Goal: Transaction & Acquisition: Subscribe to service/newsletter

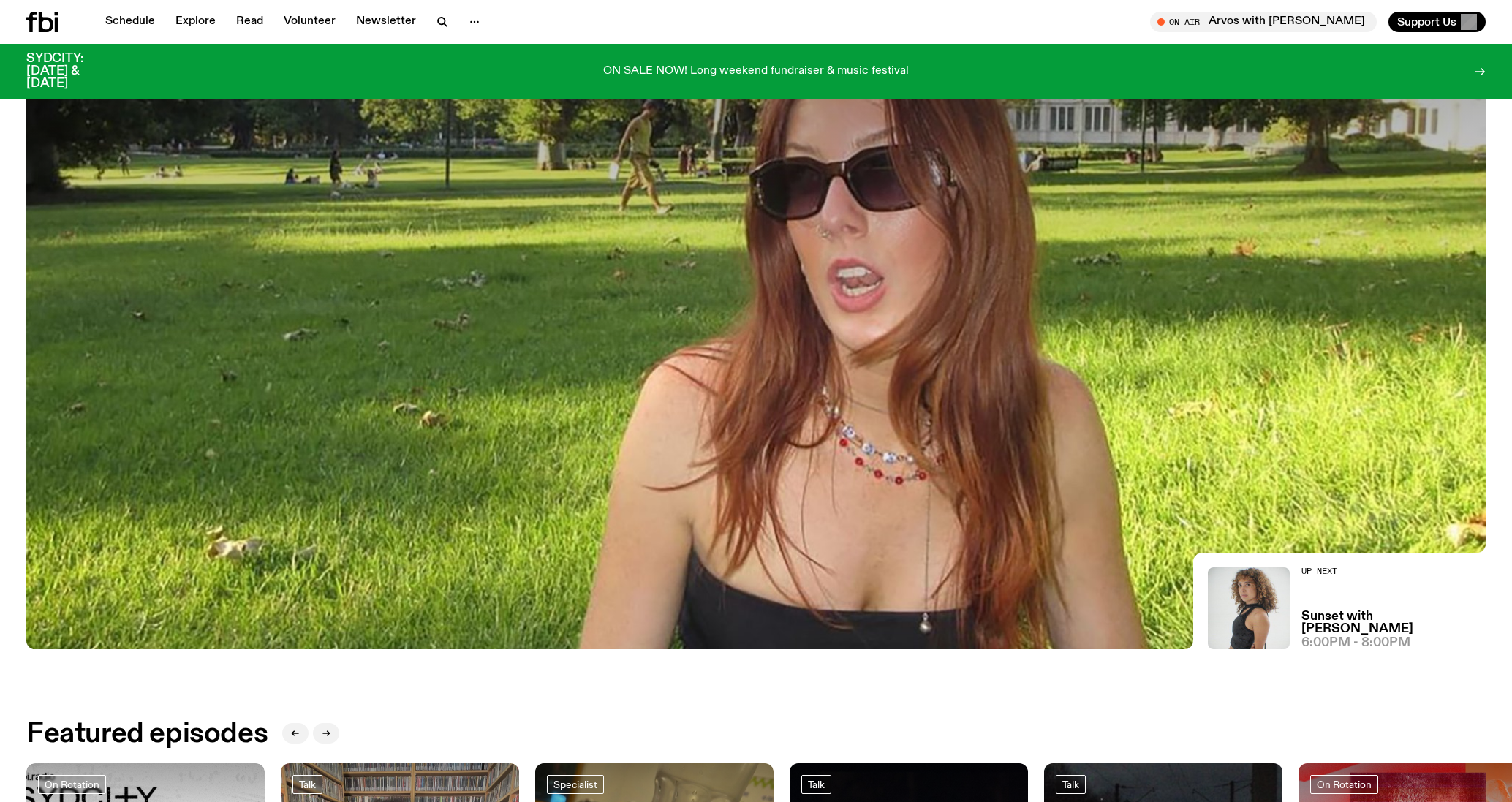
scroll to position [843, 0]
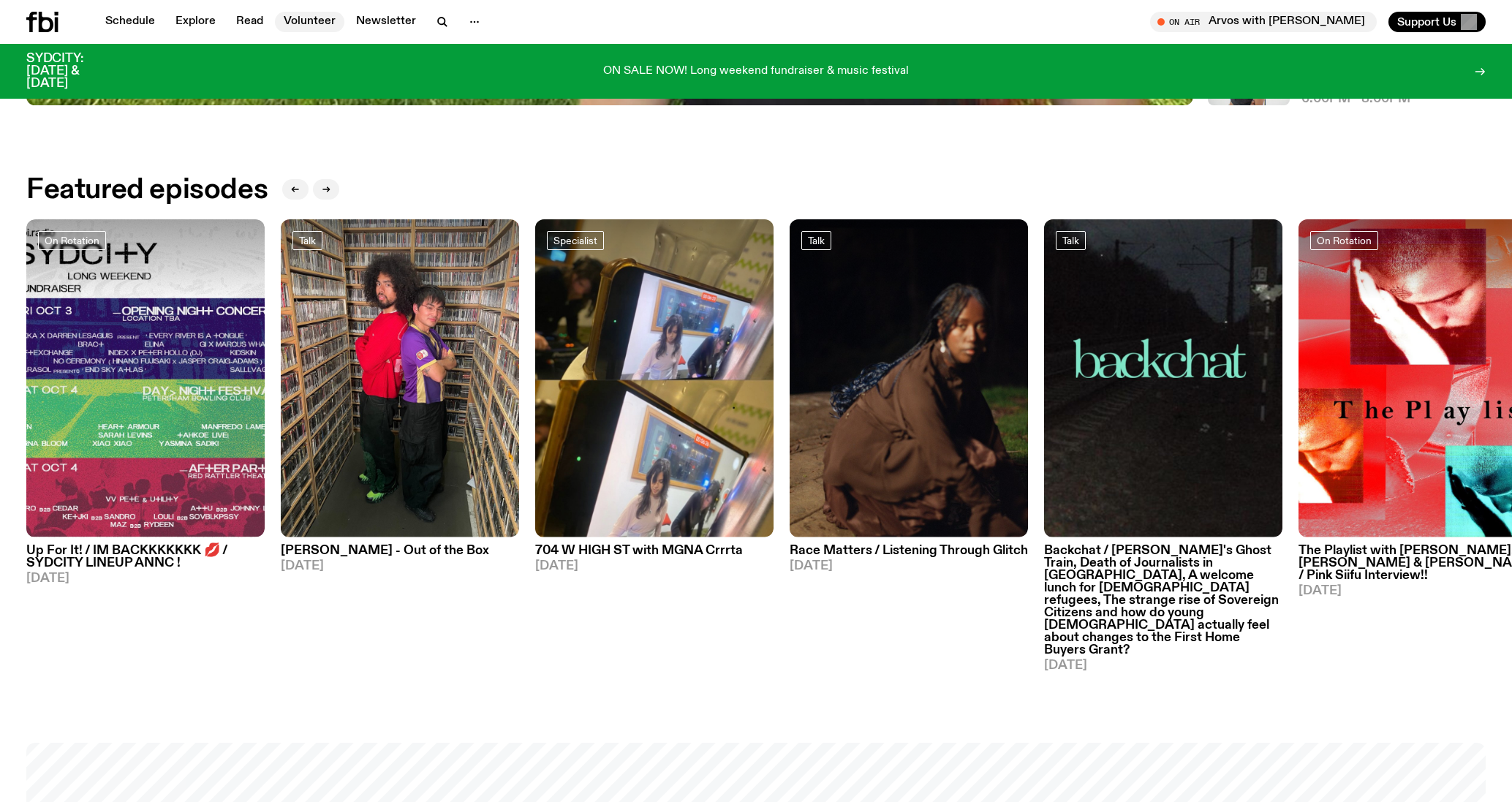
click at [325, 23] on link "Volunteer" at bounding box center [310, 22] width 69 height 20
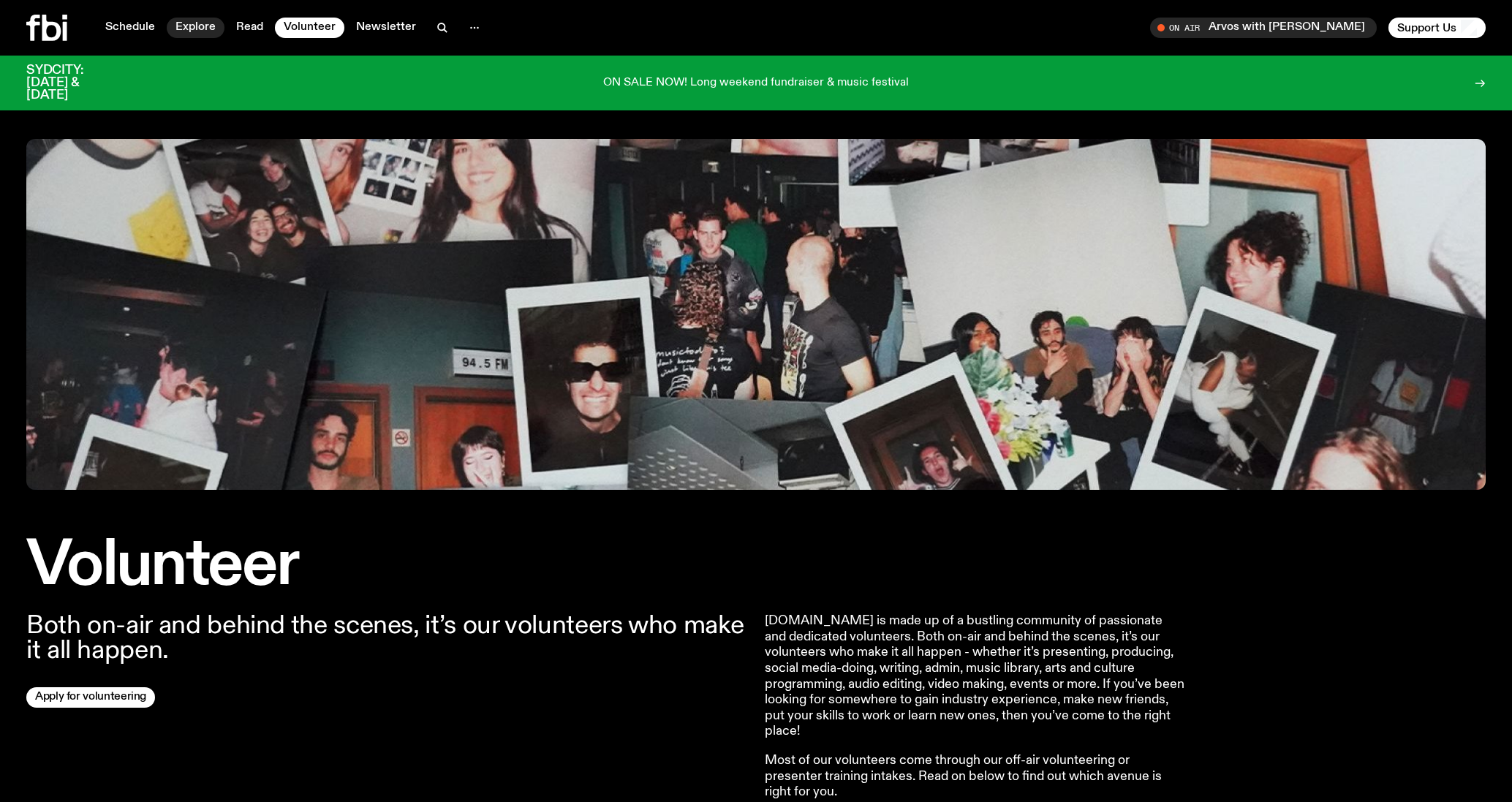
click at [195, 29] on link "Explore" at bounding box center [196, 28] width 58 height 20
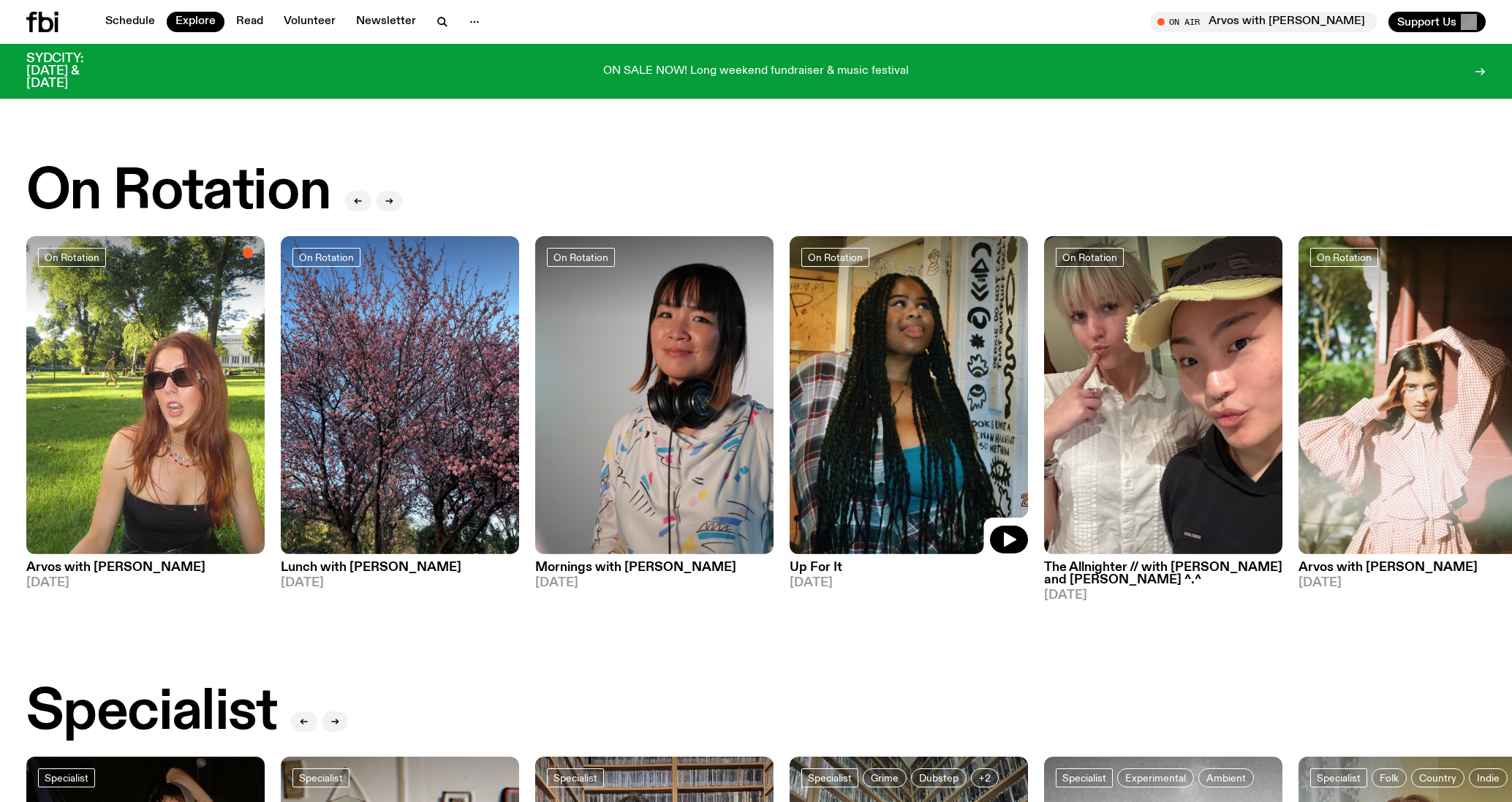
scroll to position [500, 0]
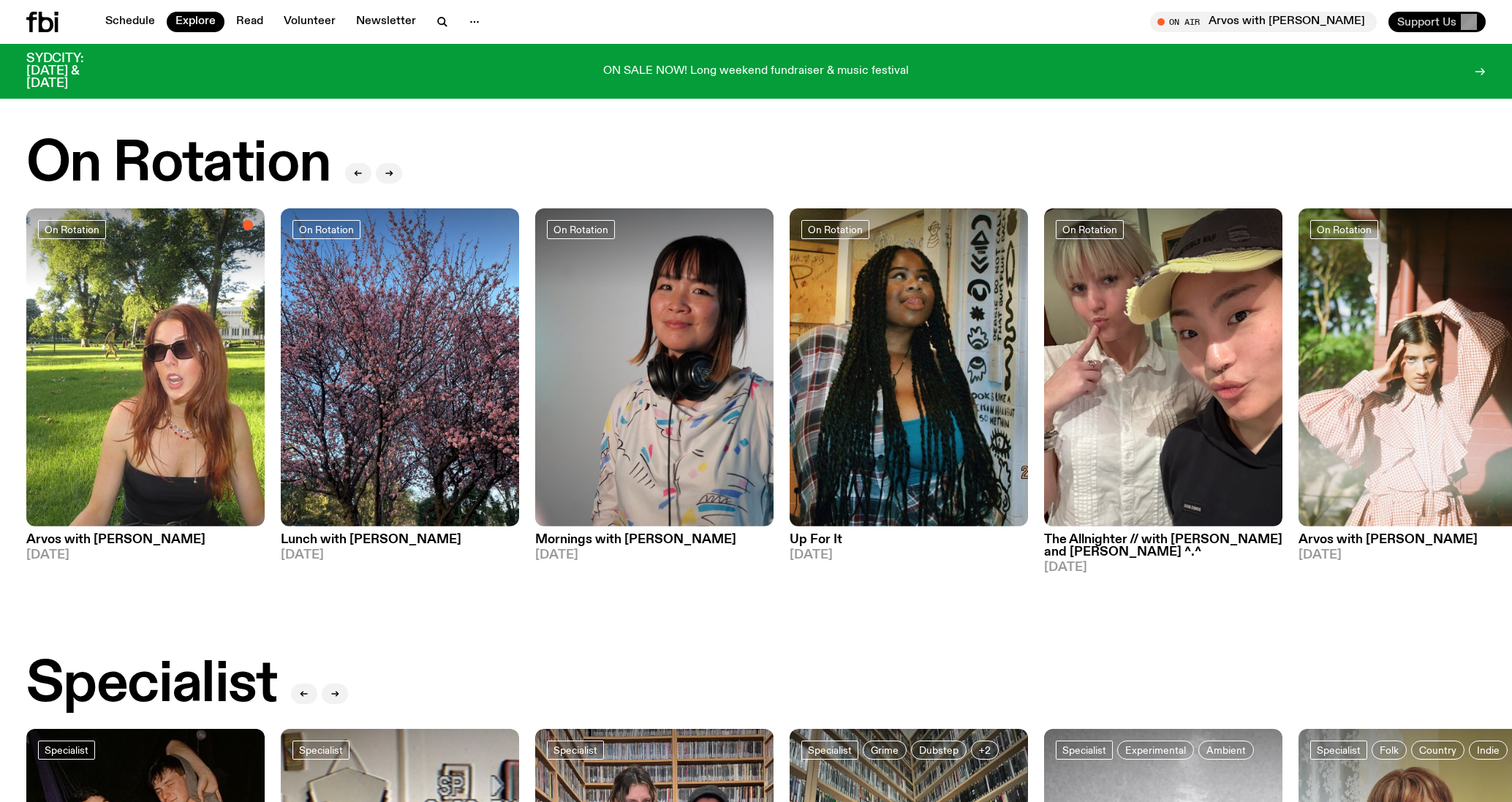
drag, startPoint x: 1403, startPoint y: 9, endPoint x: 1410, endPoint y: 18, distance: 11.4
click at [1403, 12] on div "Schedule Explore Read Volunteer Newsletter On Air Arvos with [PERSON_NAME] Tune…" at bounding box center [756, 22] width 1512 height 44
click at [1411, 18] on span "Support Us" at bounding box center [1427, 22] width 59 height 13
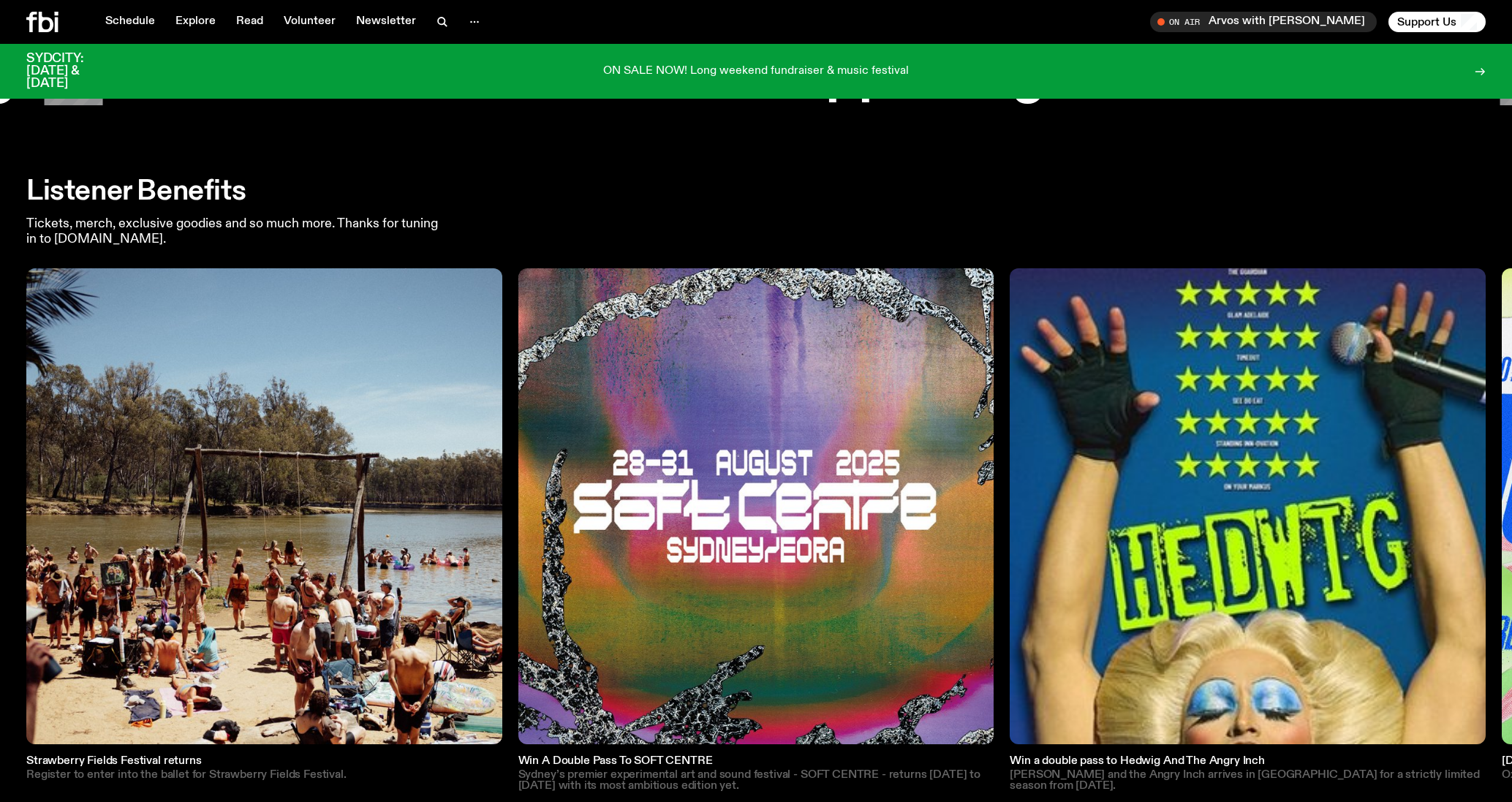
scroll to position [2045, 0]
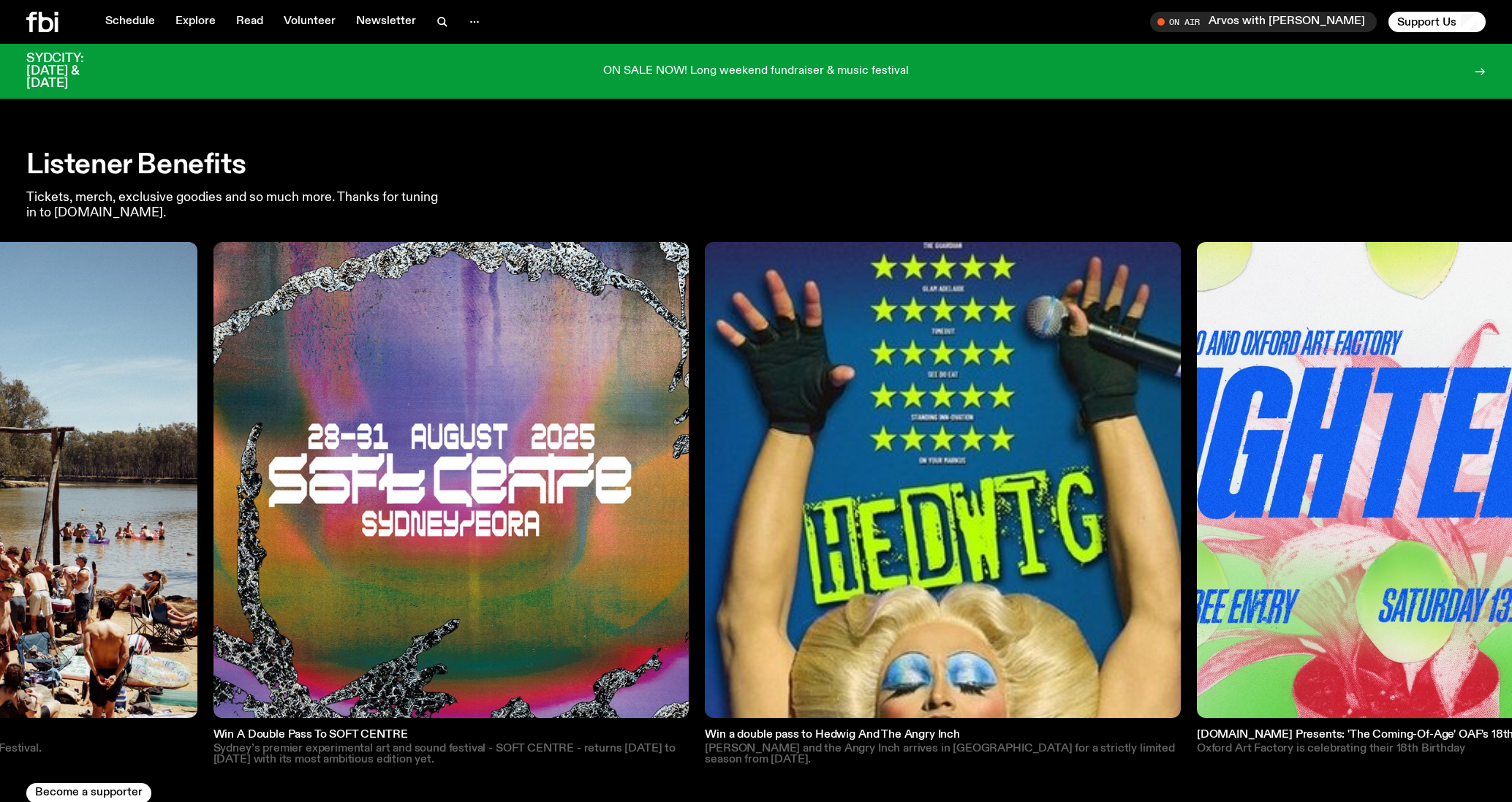
drag, startPoint x: 706, startPoint y: 478, endPoint x: 615, endPoint y: 475, distance: 91.0
click at [592, 477] on img at bounding box center [451, 479] width 476 height 475
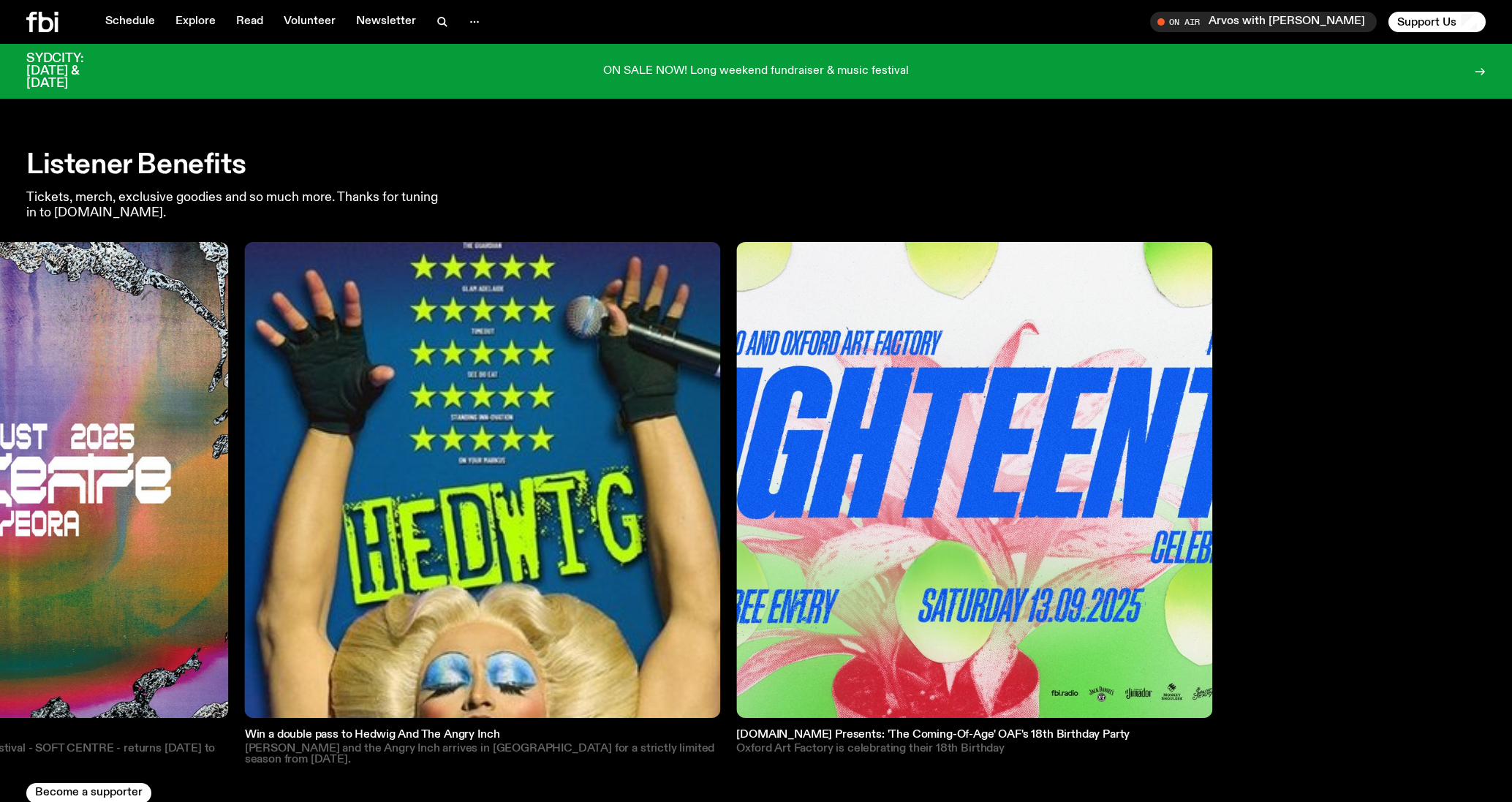
drag, startPoint x: 965, startPoint y: 466, endPoint x: 576, endPoint y: 496, distance: 390.2
click at [577, 497] on img at bounding box center [483, 479] width 476 height 475
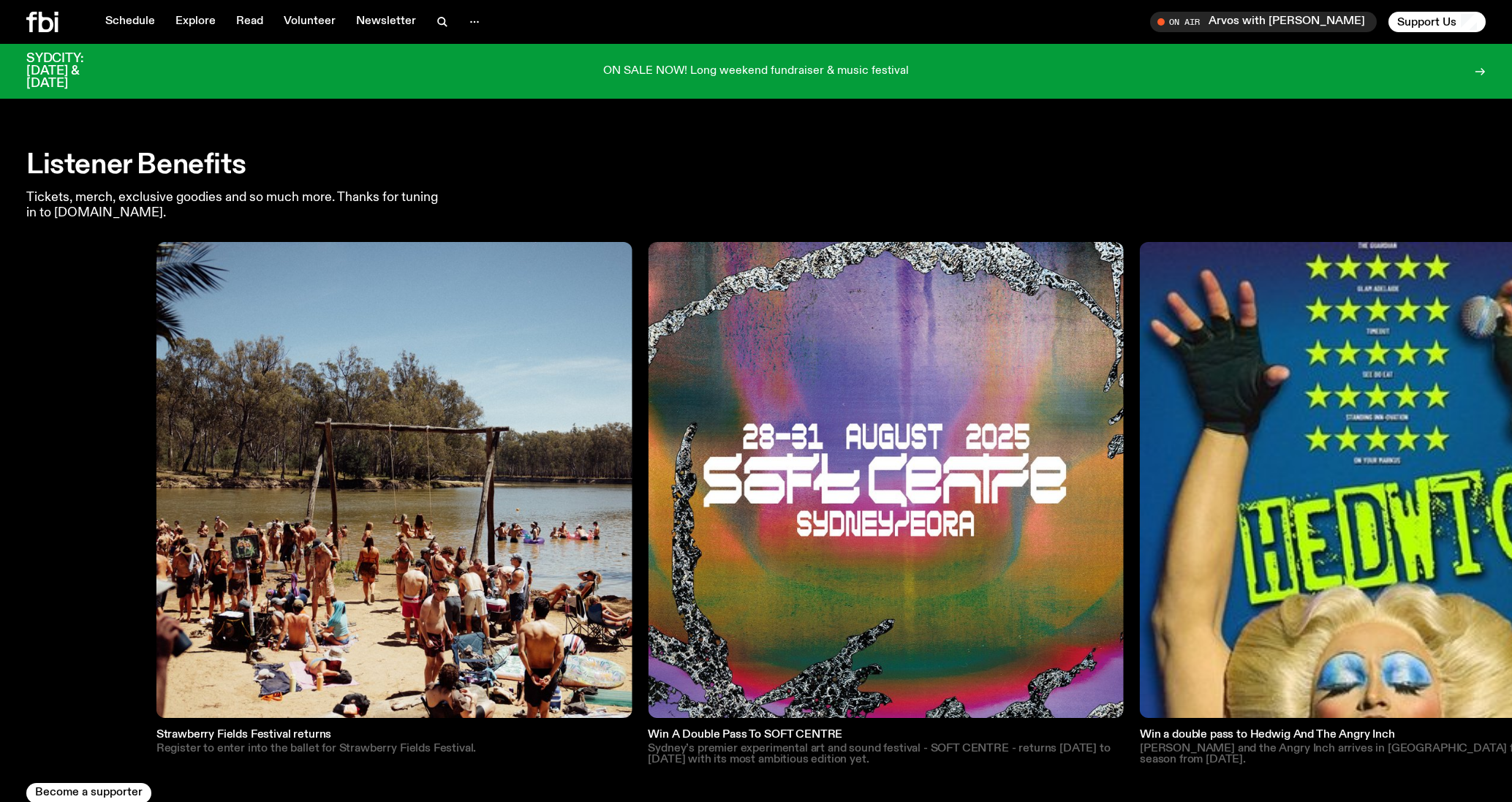
drag, startPoint x: 399, startPoint y: 465, endPoint x: 1041, endPoint y: 465, distance: 642.0
click at [1041, 465] on img at bounding box center [886, 479] width 476 height 475
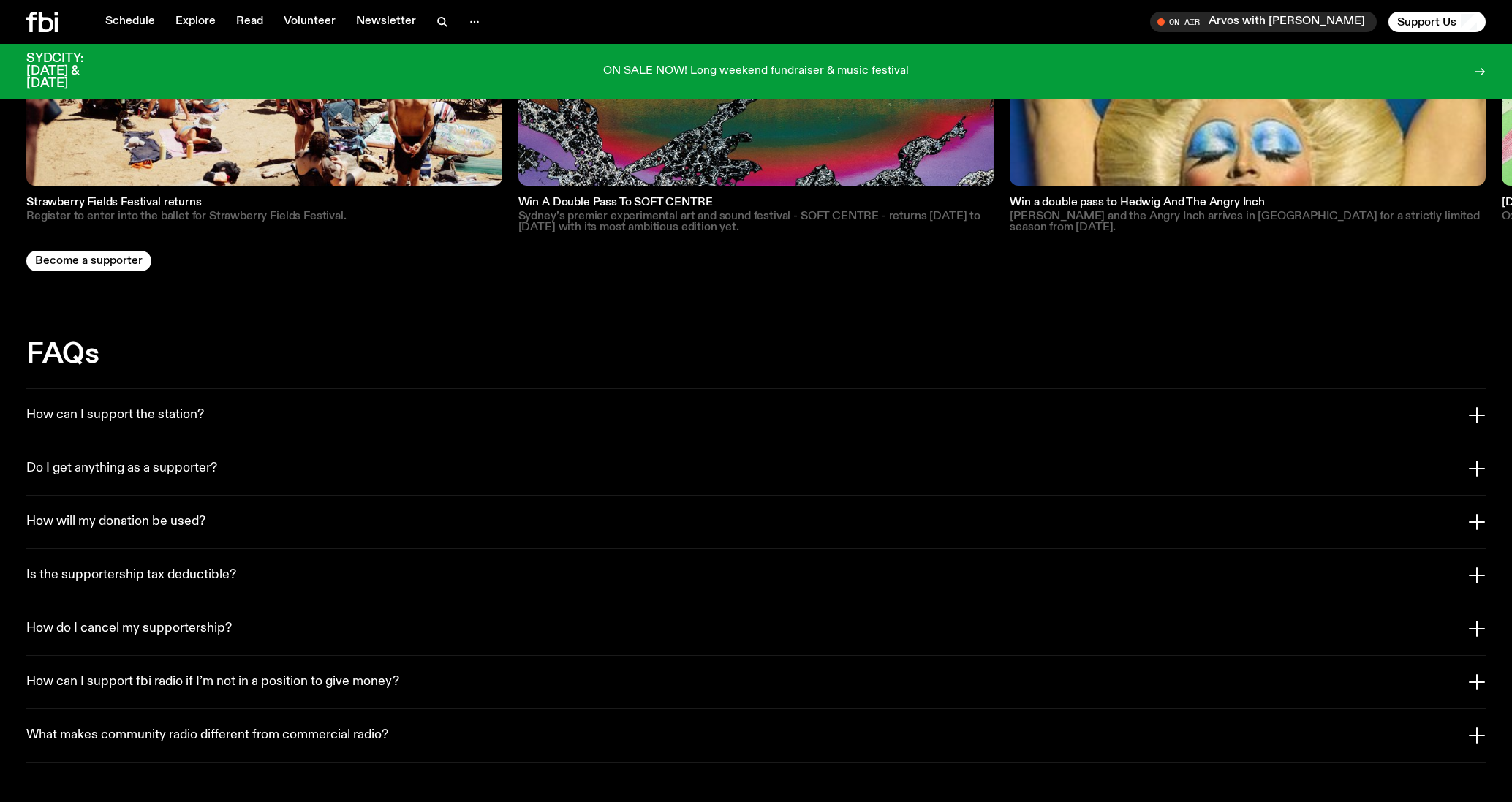
scroll to position [2633, 0]
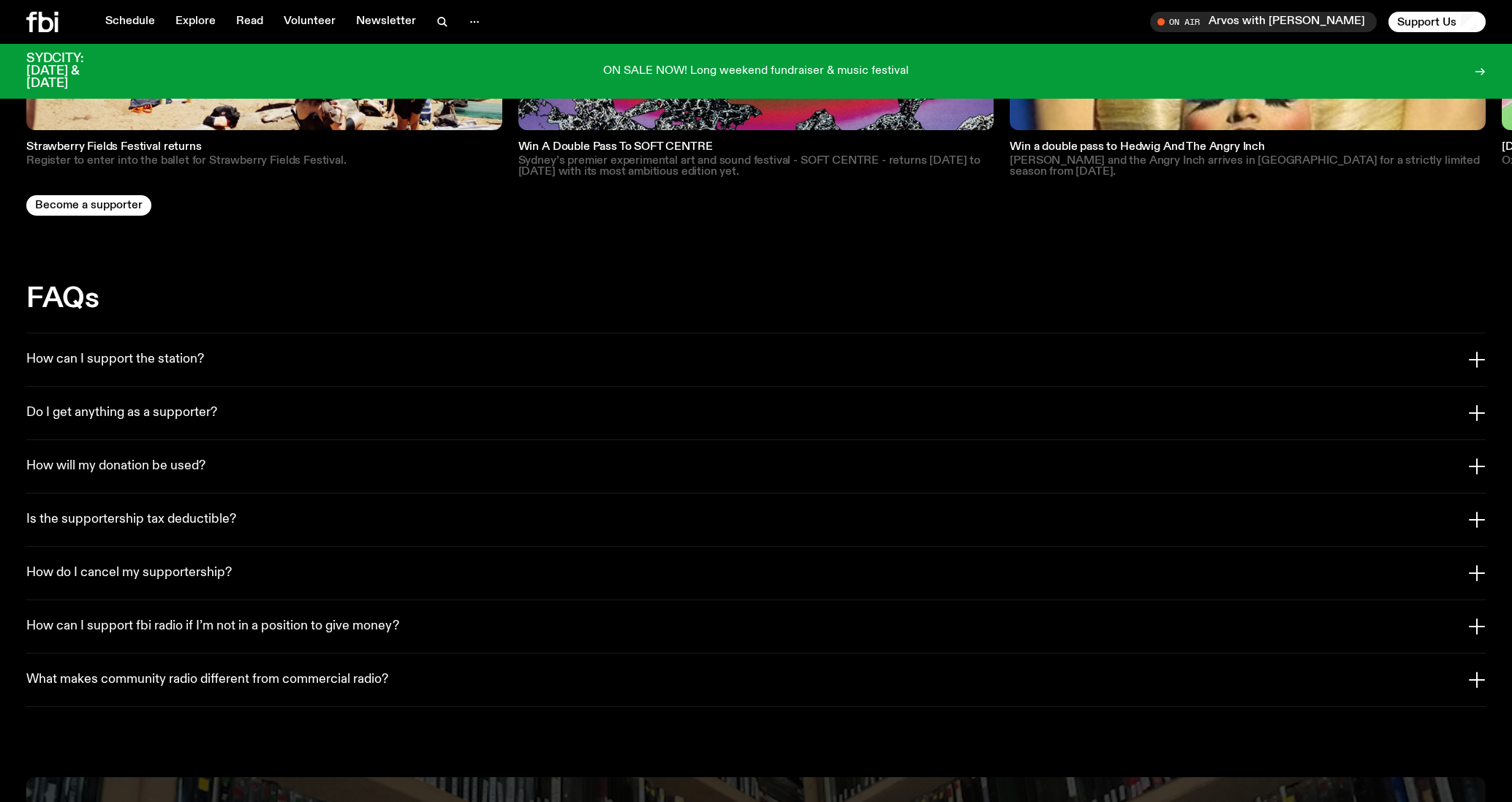
click at [232, 334] on button "How can I support the station?" at bounding box center [756, 360] width 1459 height 53
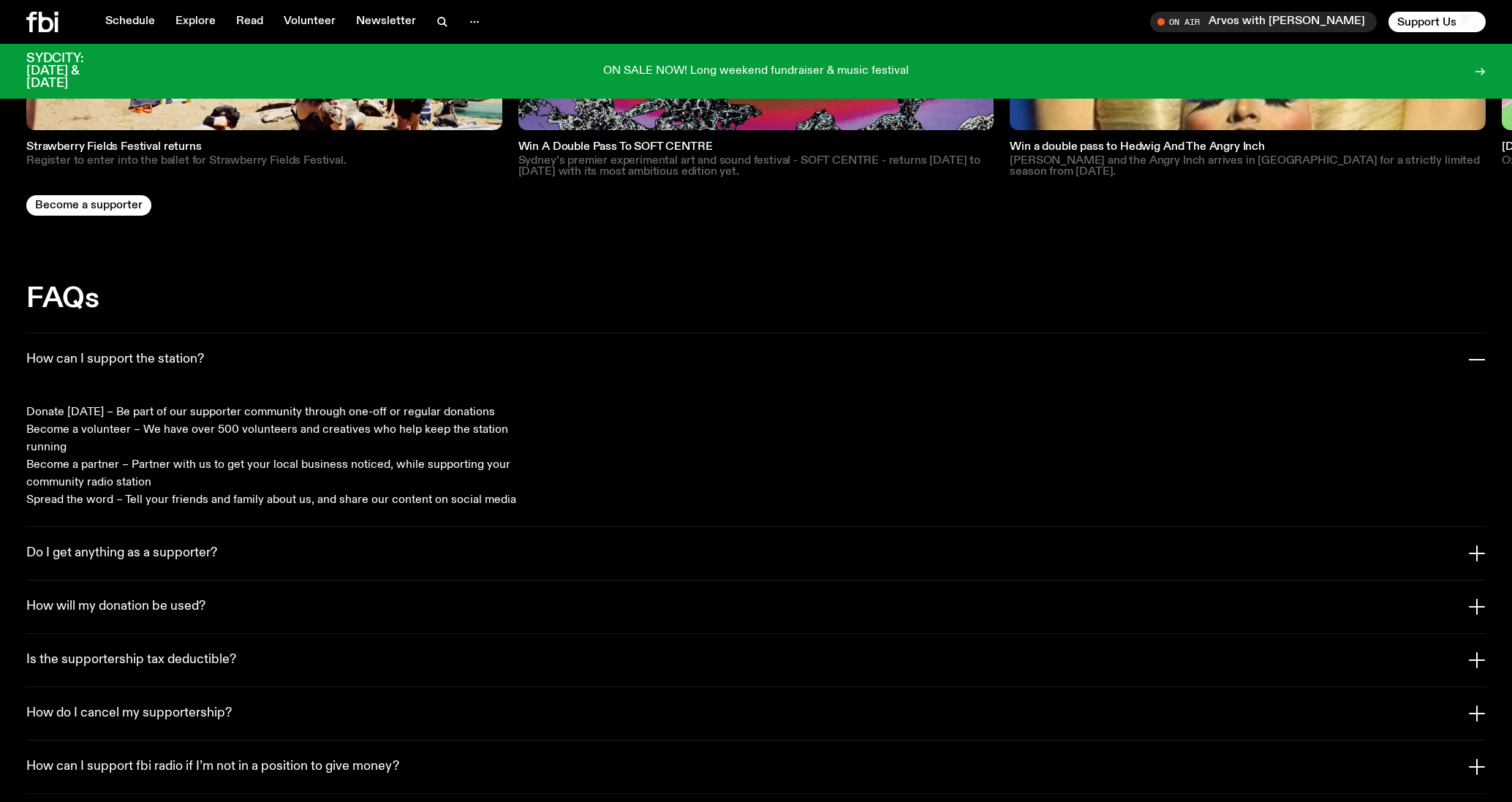
click at [228, 343] on button "How can I support the station?" at bounding box center [756, 360] width 1459 height 53
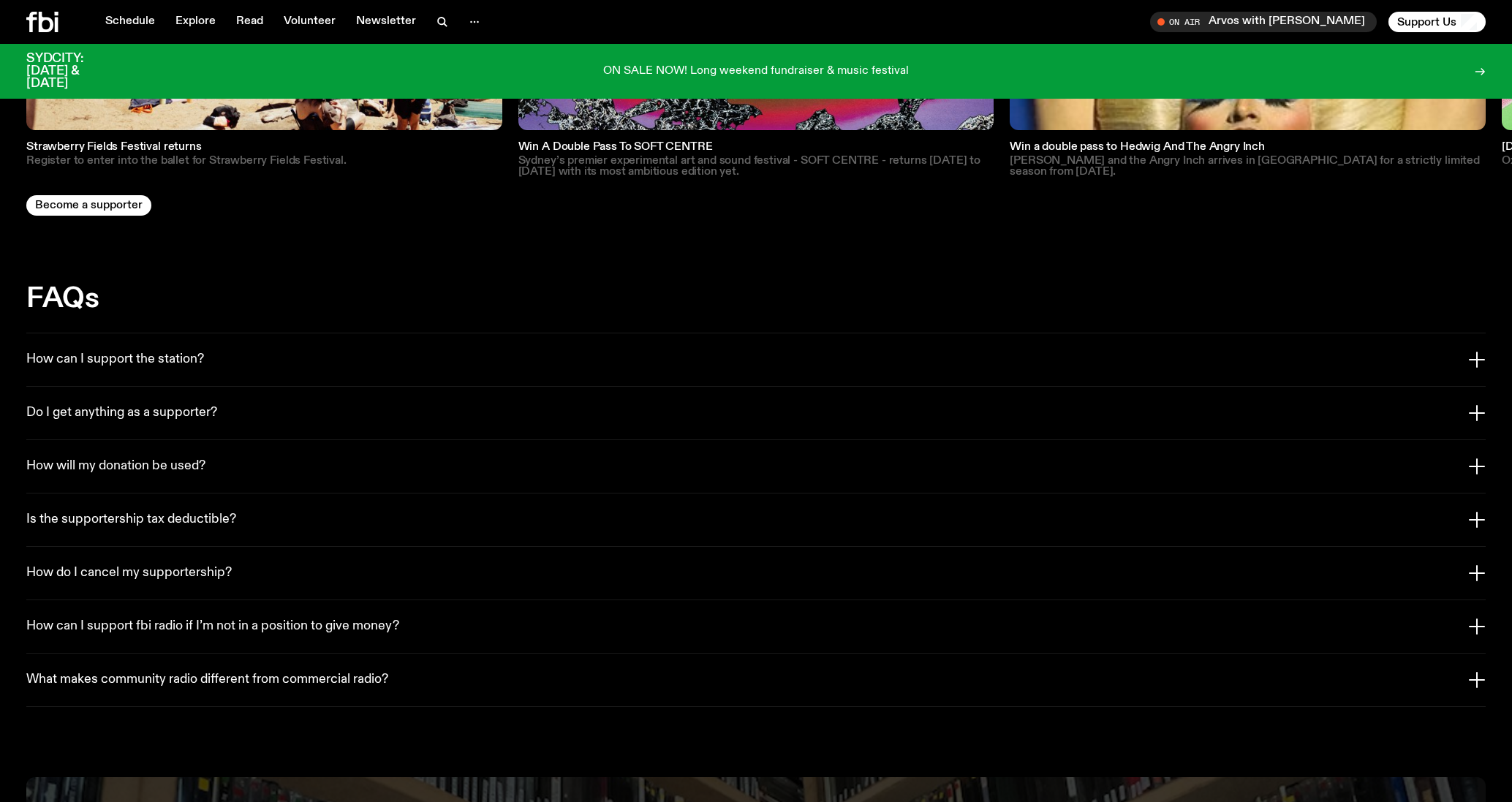
click at [309, 387] on button "Do I get anything as a supporter?" at bounding box center [756, 413] width 1459 height 53
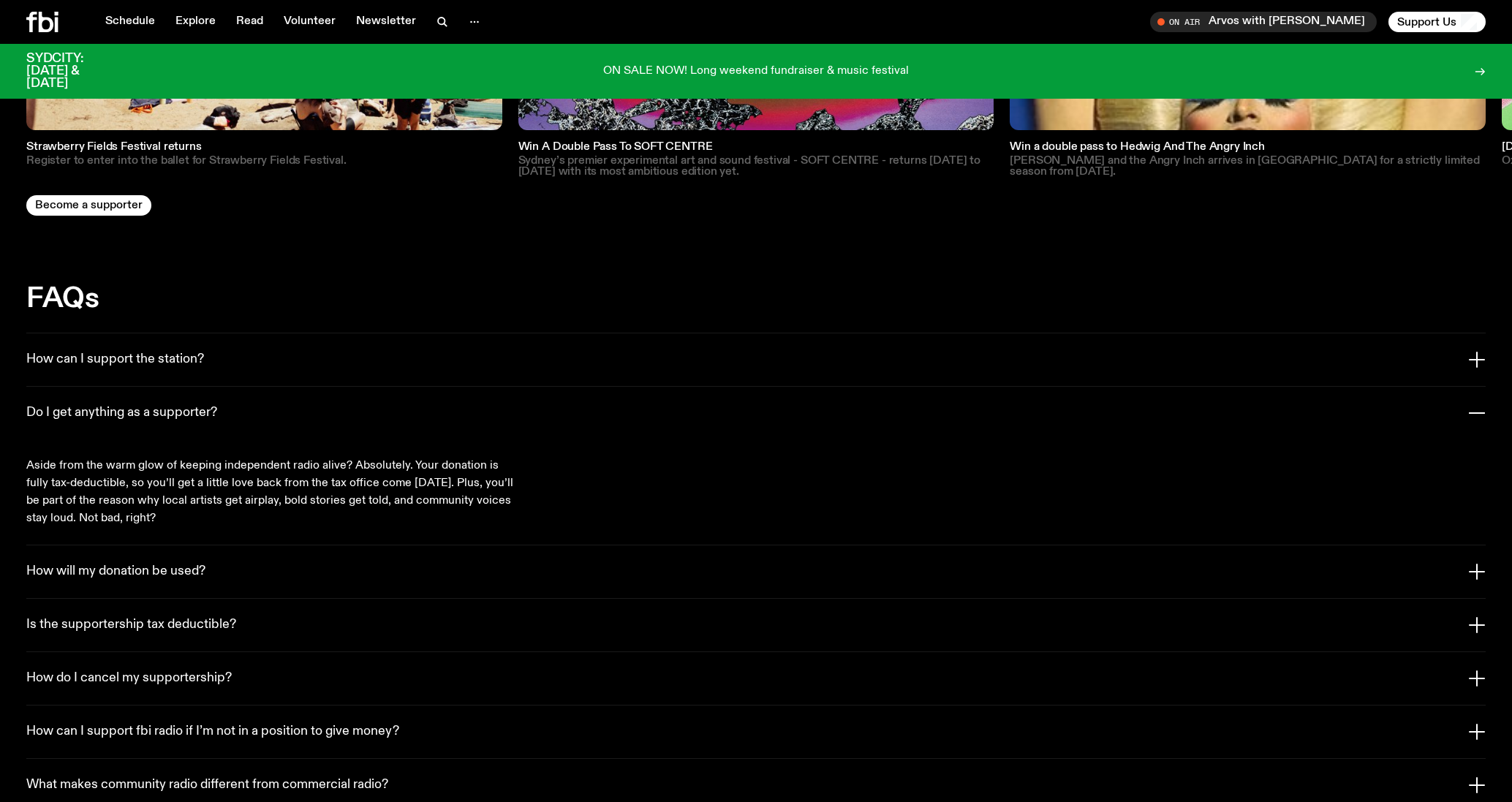
click at [370, 397] on button "Do I get anything as a supporter?" at bounding box center [756, 413] width 1459 height 53
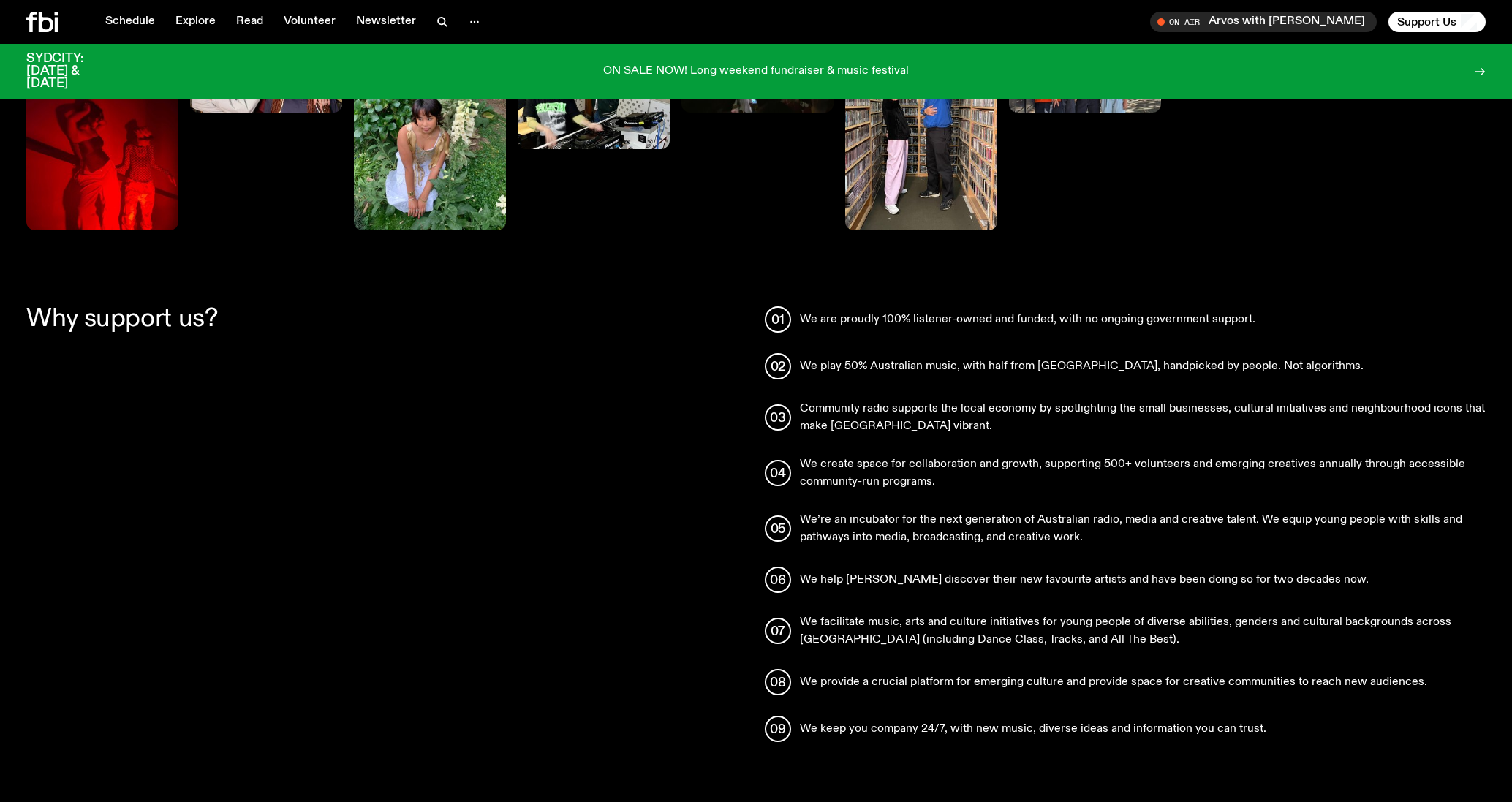
scroll to position [1072, 0]
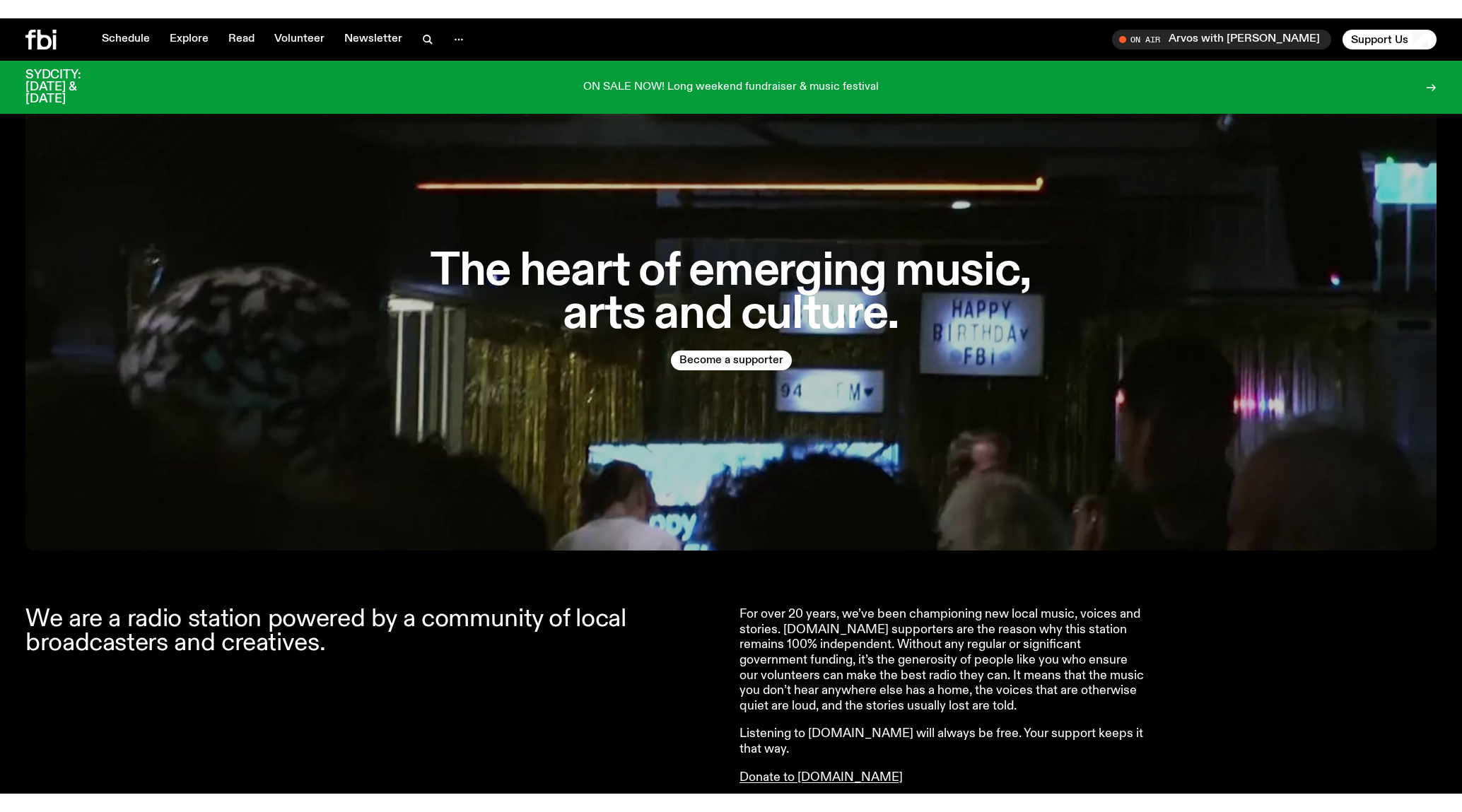
scroll to position [0, 0]
